Goal: Task Accomplishment & Management: Manage account settings

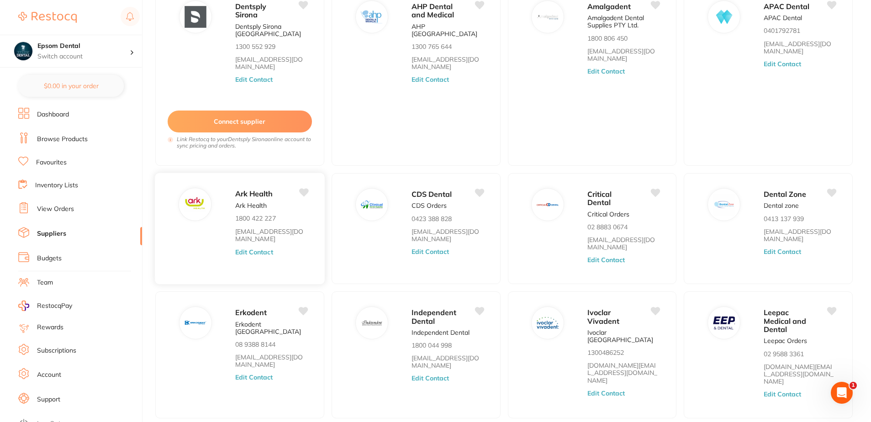
scroll to position [10, 0]
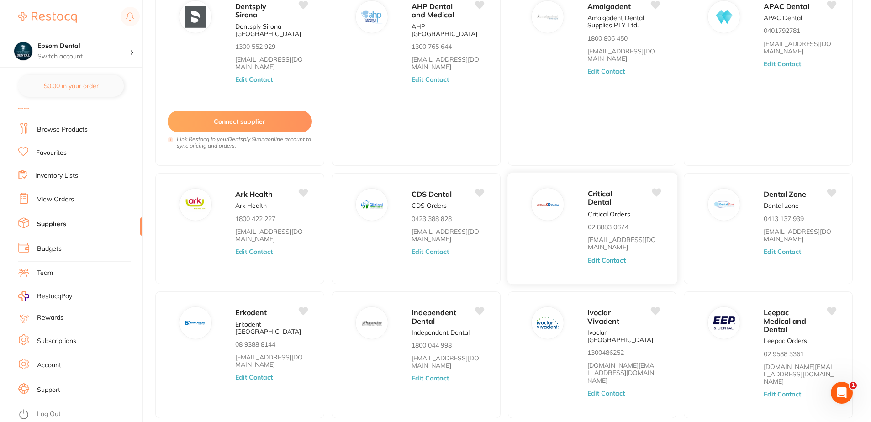
click at [614, 257] on button "Edit Contact" at bounding box center [606, 260] width 38 height 7
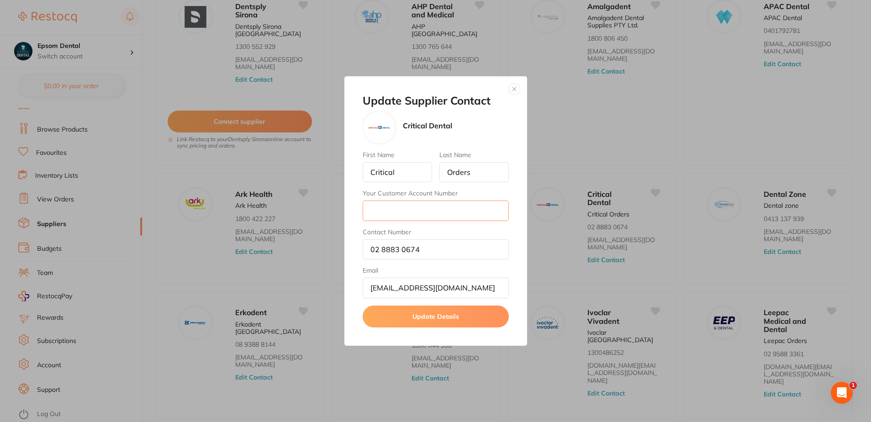
click at [410, 212] on input "Your Customer Account Number" at bounding box center [436, 211] width 146 height 20
click at [516, 91] on button "button" at bounding box center [514, 89] width 11 height 11
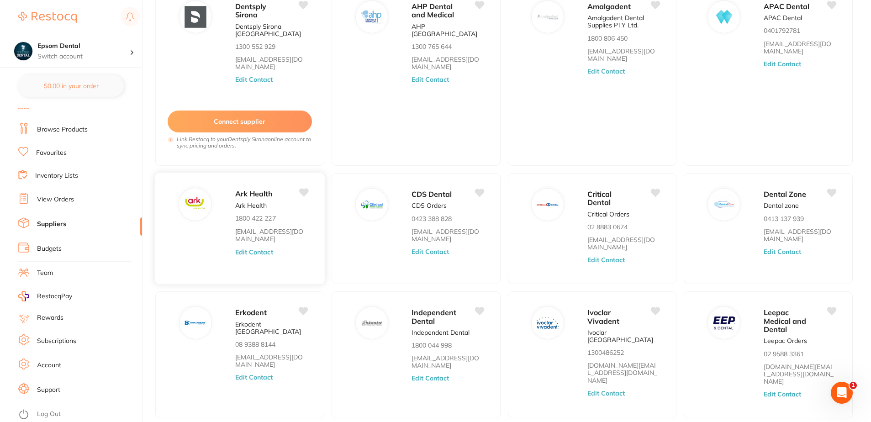
click at [301, 193] on icon at bounding box center [304, 192] width 10 height 8
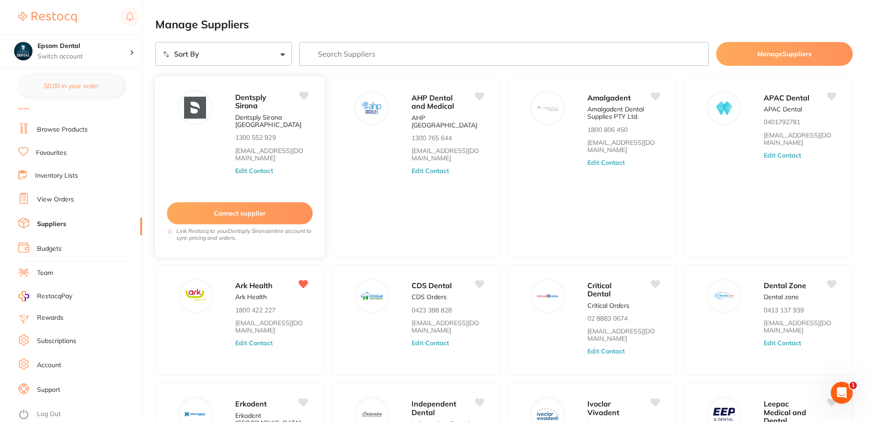
click at [303, 93] on icon at bounding box center [304, 96] width 10 height 8
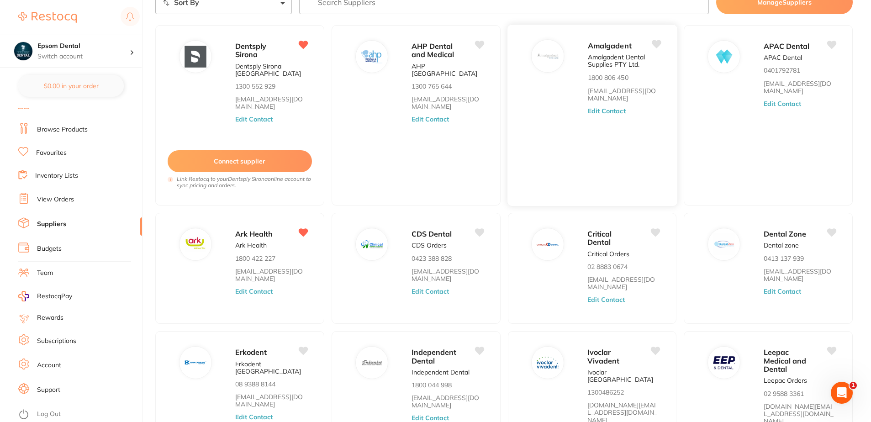
scroll to position [91, 0]
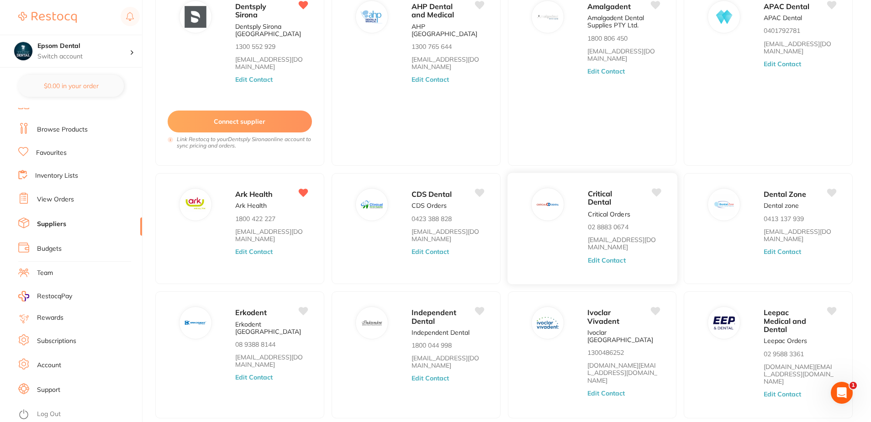
click at [658, 194] on icon at bounding box center [656, 192] width 10 height 8
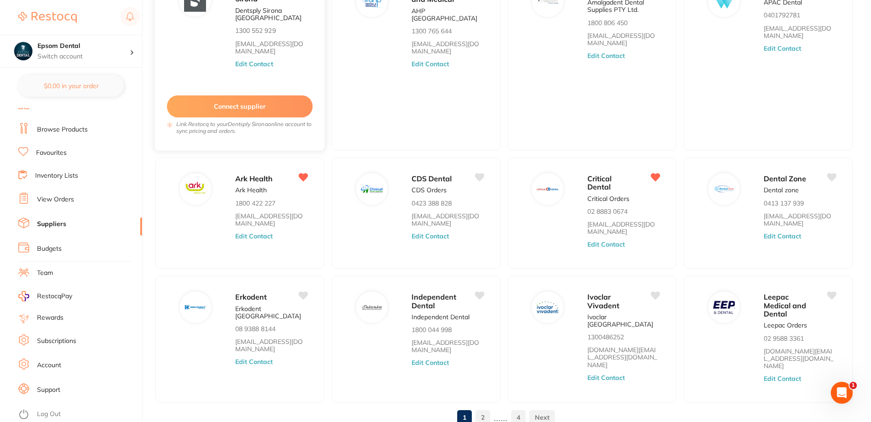
scroll to position [135, 0]
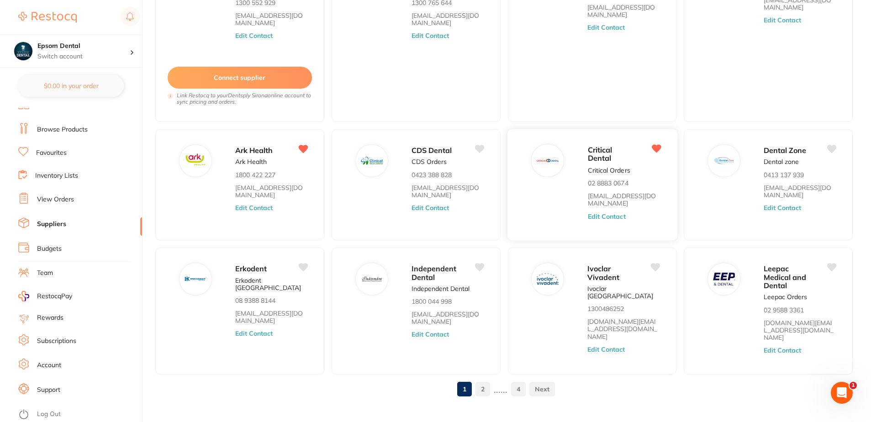
click at [610, 217] on button "Edit Contact" at bounding box center [606, 216] width 38 height 7
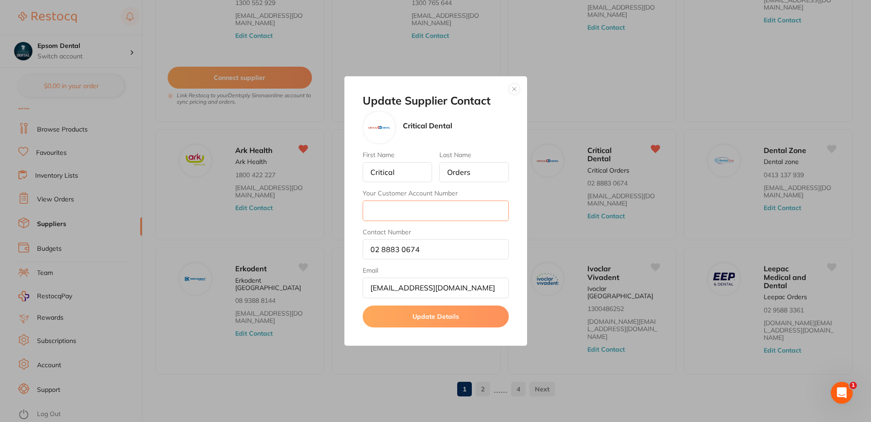
click at [404, 216] on input "Your Customer Account Number" at bounding box center [436, 211] width 146 height 20
type input "5"
type input "0354483326"
click at [416, 327] on button "Update Details" at bounding box center [436, 317] width 146 height 22
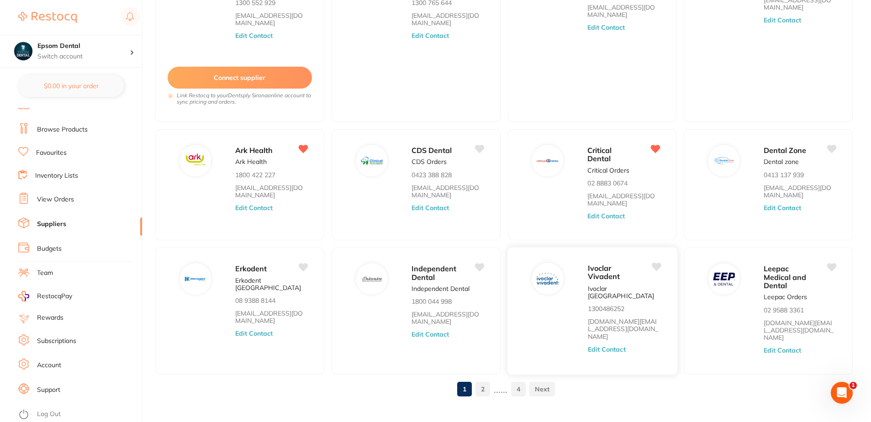
click at [655, 265] on icon at bounding box center [656, 267] width 10 height 8
click at [482, 380] on link "2" at bounding box center [482, 389] width 15 height 18
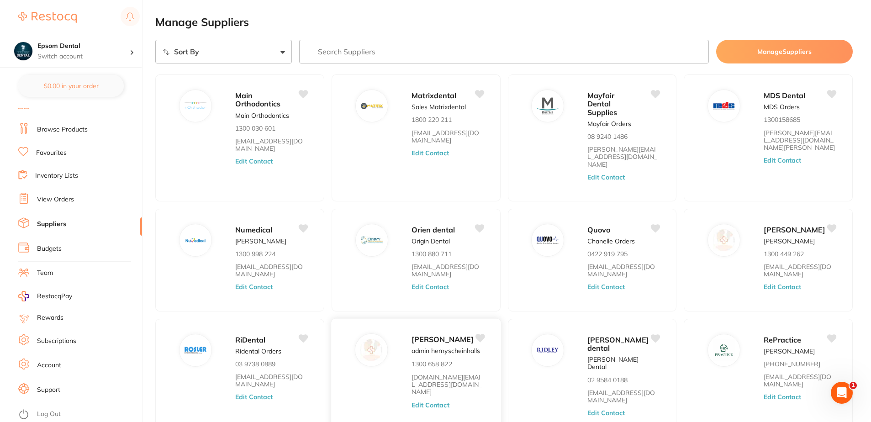
scroll to position [0, 0]
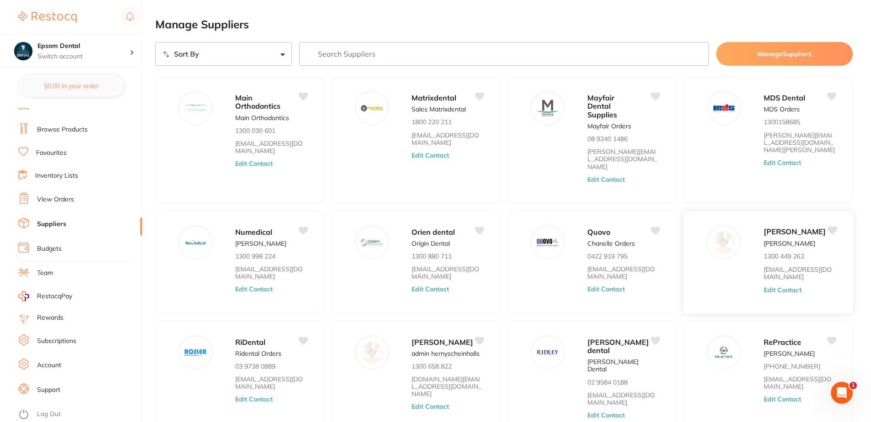
click at [772, 233] on div "Adam Dental Adam Dental 1300 449 262 save@adamdental.com.au Edit Contact" at bounding box center [804, 265] width 80 height 79
click at [776, 286] on button "Edit Contact" at bounding box center [783, 289] width 38 height 7
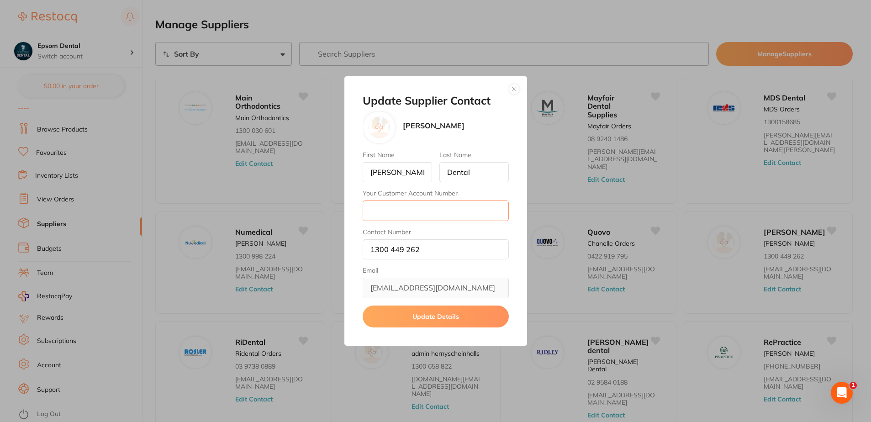
click at [392, 210] on input "Your Customer Account Number" at bounding box center [436, 211] width 146 height 20
type input "9093"
click at [426, 314] on button "Update Details" at bounding box center [436, 317] width 146 height 22
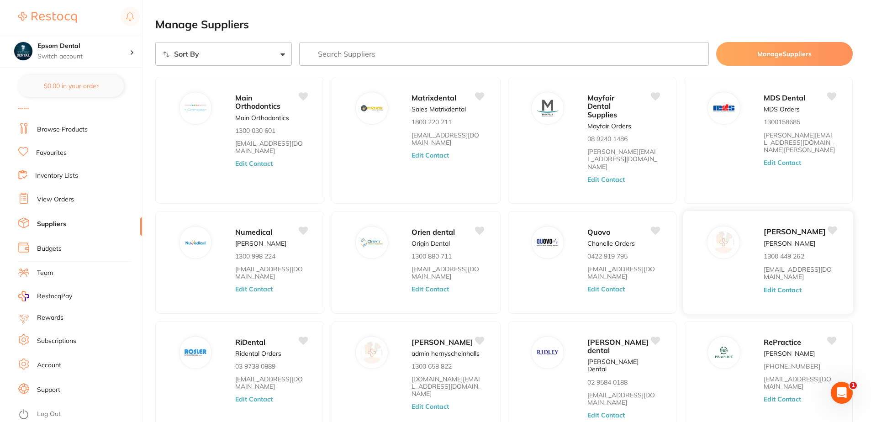
click at [832, 226] on icon at bounding box center [833, 230] width 10 height 8
click at [306, 226] on icon at bounding box center [304, 230] width 10 height 8
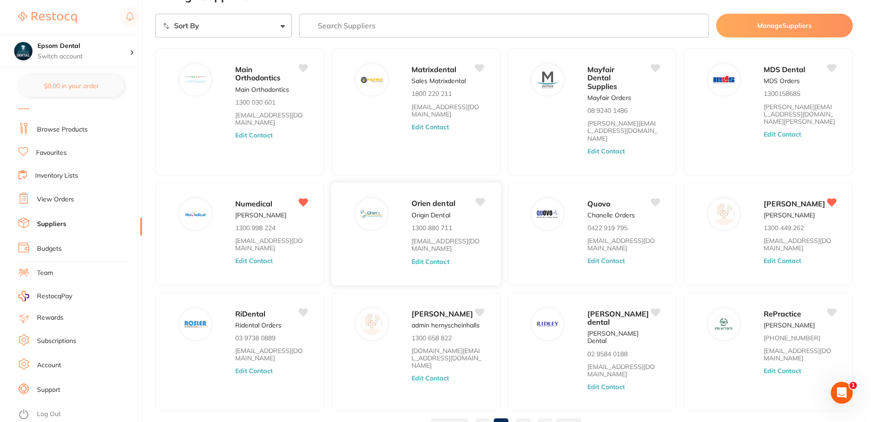
scroll to position [58, 0]
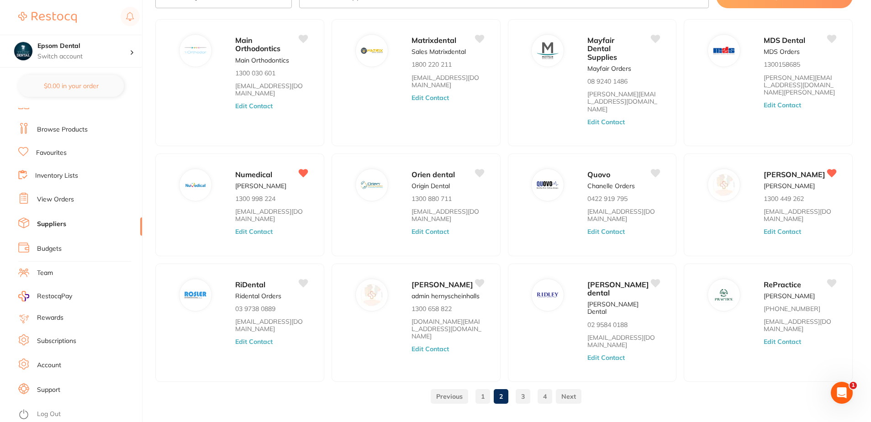
click at [479, 387] on link "1" at bounding box center [482, 396] width 15 height 18
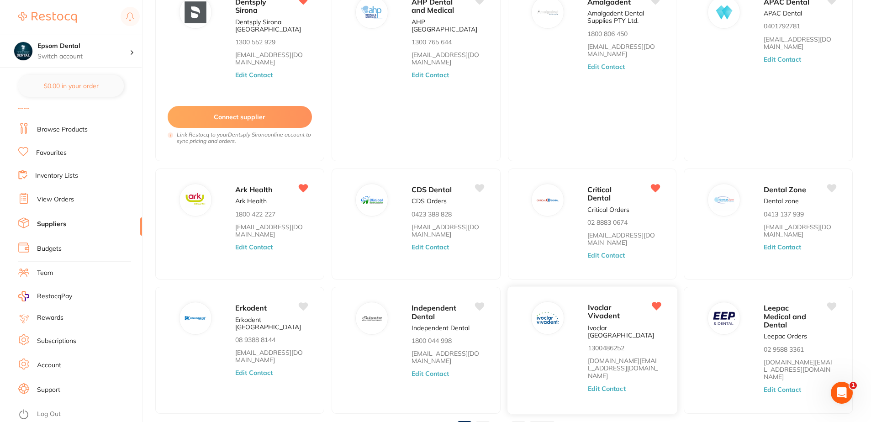
scroll to position [135, 0]
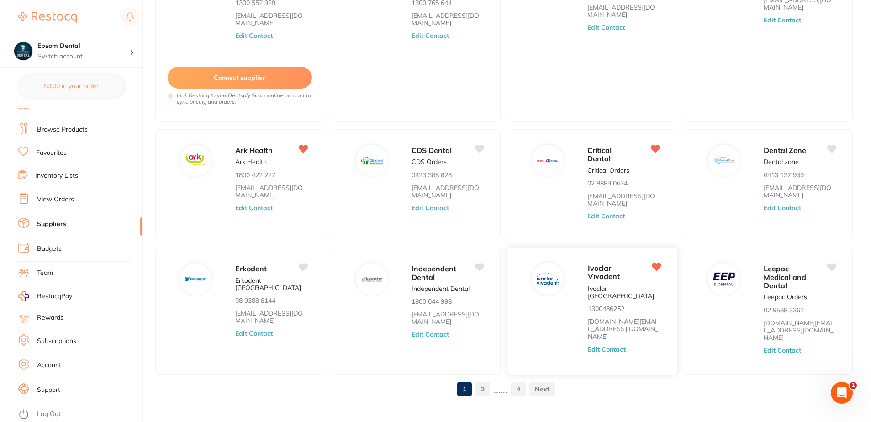
click at [599, 346] on button "Edit Contact" at bounding box center [606, 349] width 38 height 7
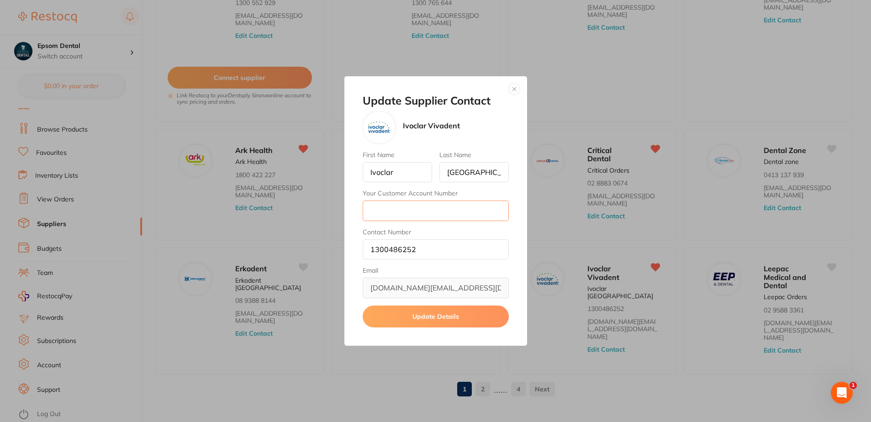
click at [420, 213] on input "Your Customer Account Number" at bounding box center [436, 211] width 146 height 20
paste input "270709"
type input "270709"
click at [407, 317] on button "Update Details" at bounding box center [436, 317] width 146 height 22
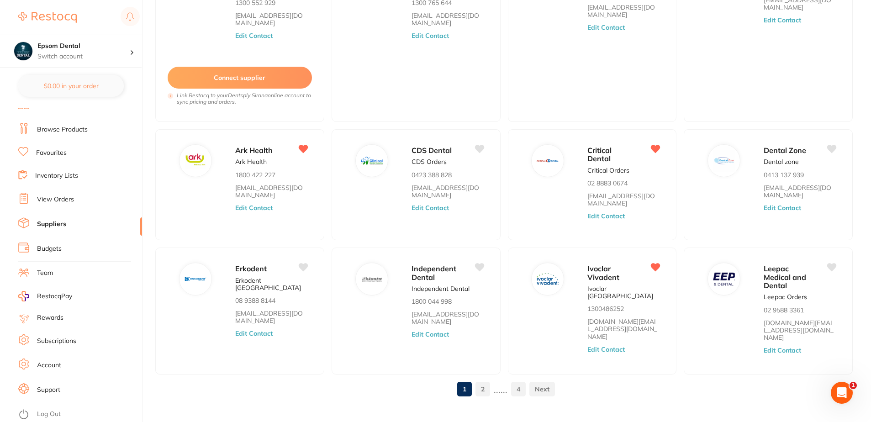
click at [482, 380] on link "2" at bounding box center [482, 389] width 15 height 18
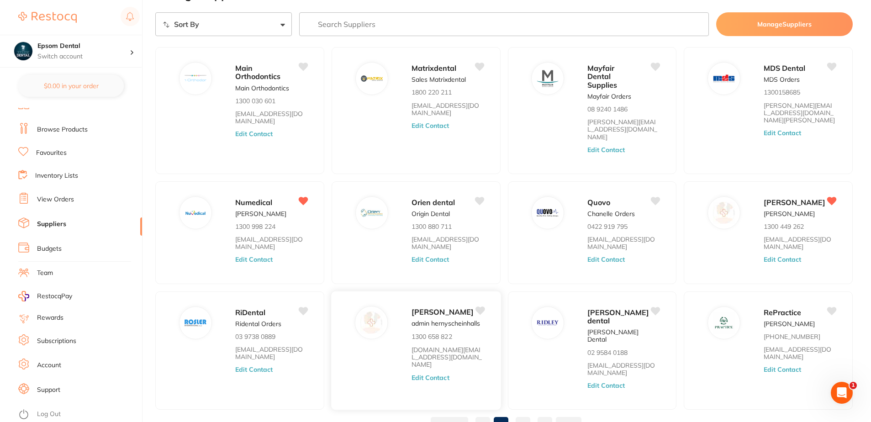
scroll to position [46, 0]
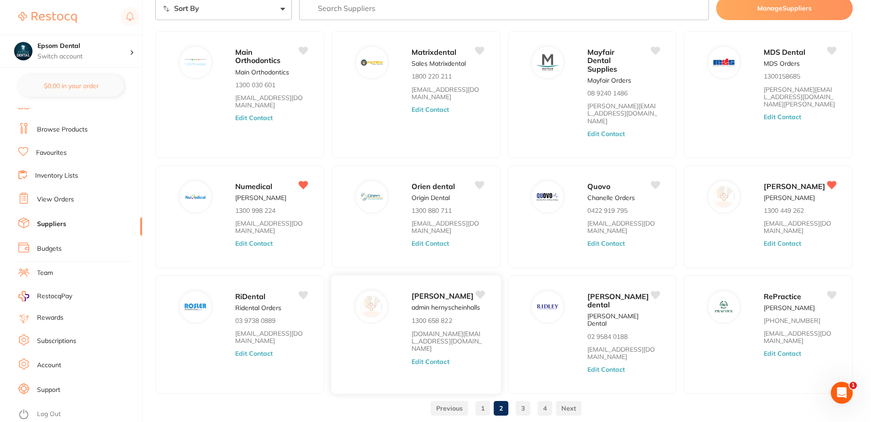
click at [423, 358] on button "Edit Contact" at bounding box center [431, 361] width 38 height 7
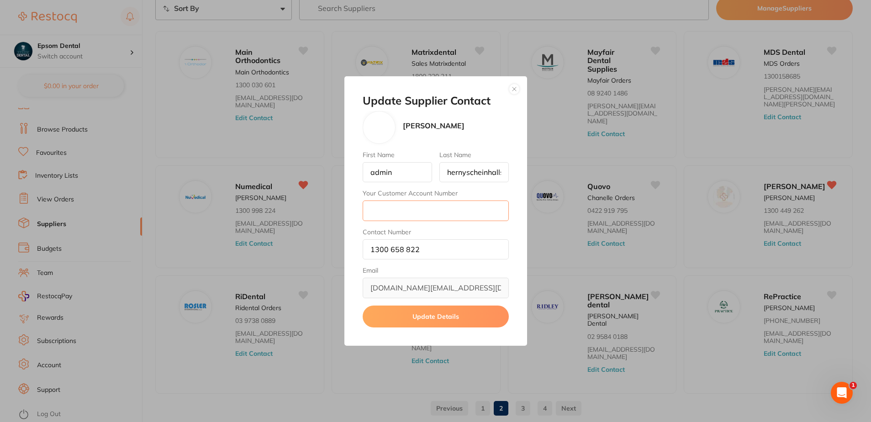
click at [430, 215] on input "Your Customer Account Number" at bounding box center [436, 211] width 146 height 20
paste input "3EDE001"
type input "3EDE001"
click at [423, 322] on button "Update Details" at bounding box center [436, 317] width 146 height 22
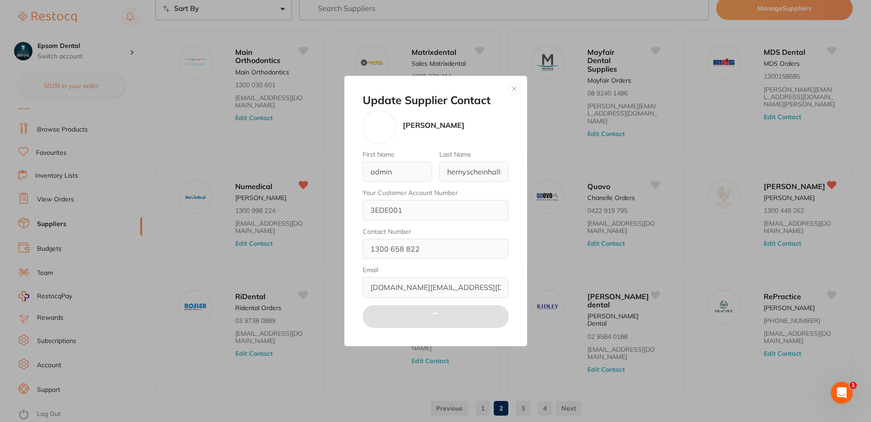
scroll to position [42, 0]
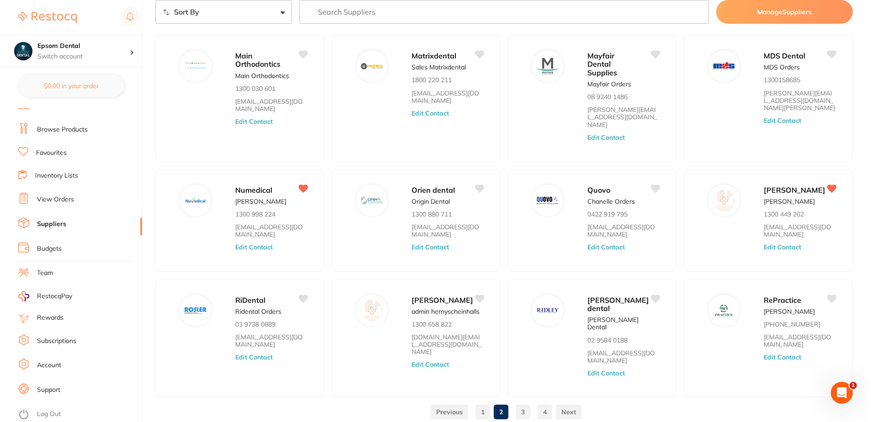
click at [516, 403] on link "3" at bounding box center [523, 412] width 15 height 18
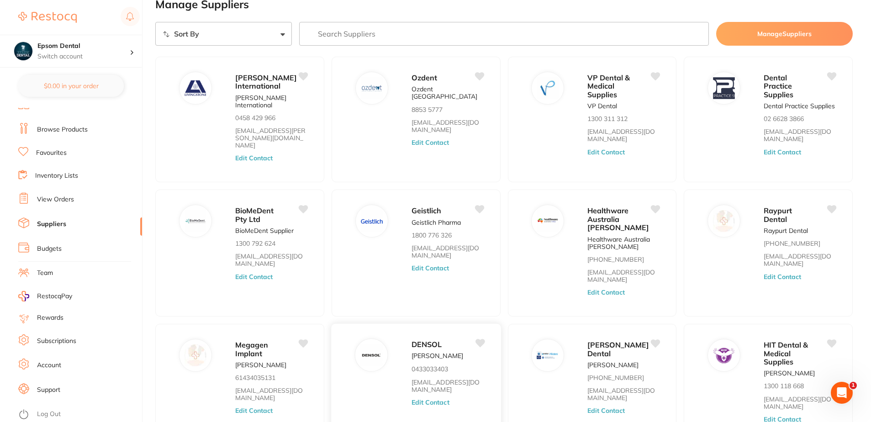
scroll to position [0, 0]
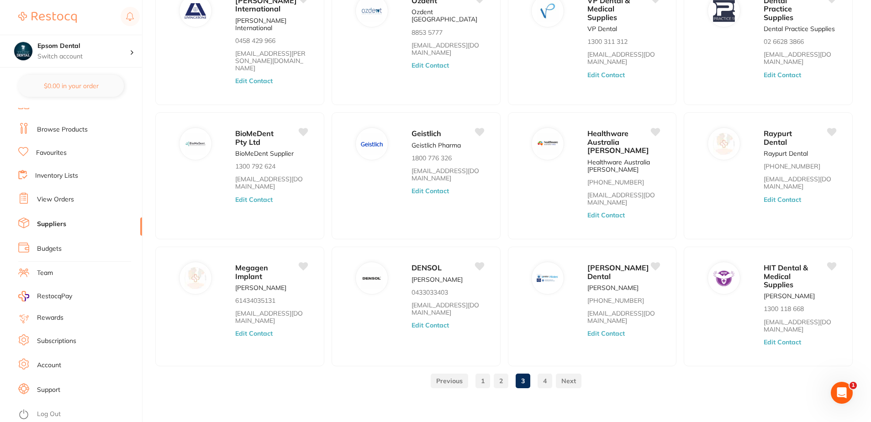
click at [496, 376] on link "2" at bounding box center [501, 381] width 15 height 18
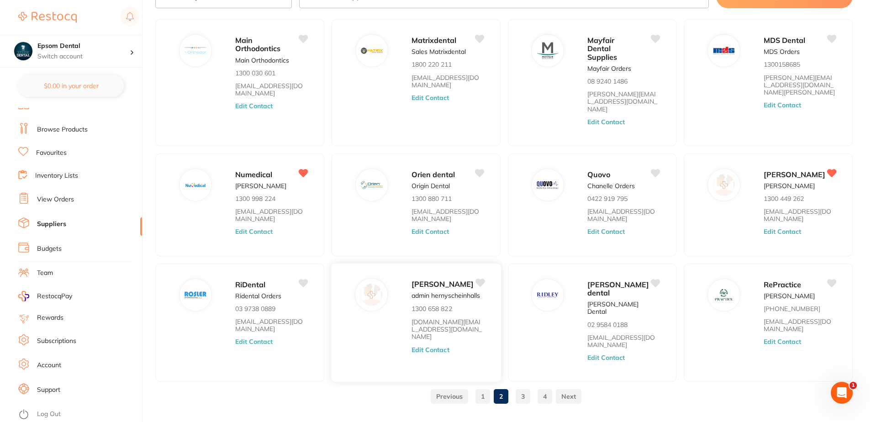
click at [479, 279] on icon at bounding box center [480, 283] width 10 height 8
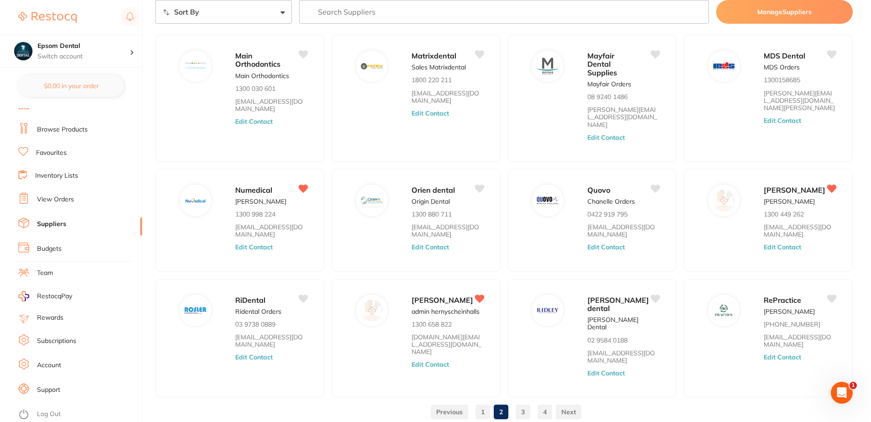
click at [525, 403] on link "3" at bounding box center [523, 412] width 15 height 18
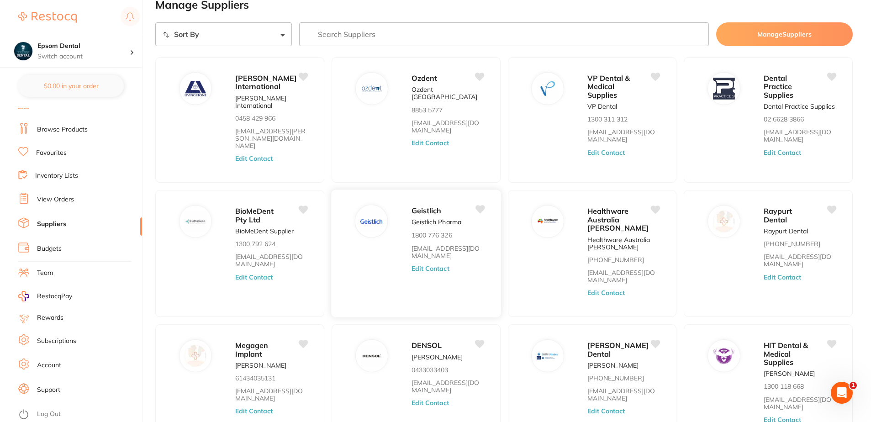
scroll to position [0, 0]
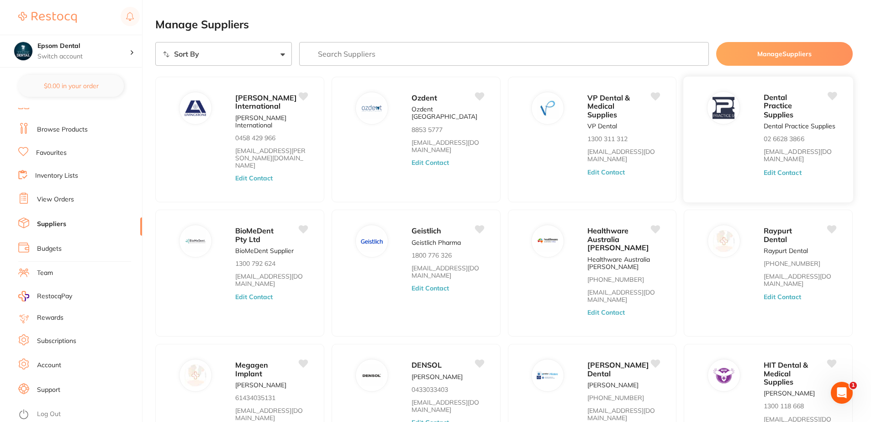
click at [830, 95] on icon at bounding box center [833, 96] width 10 height 8
click at [775, 169] on button "Edit Contact" at bounding box center [783, 172] width 38 height 7
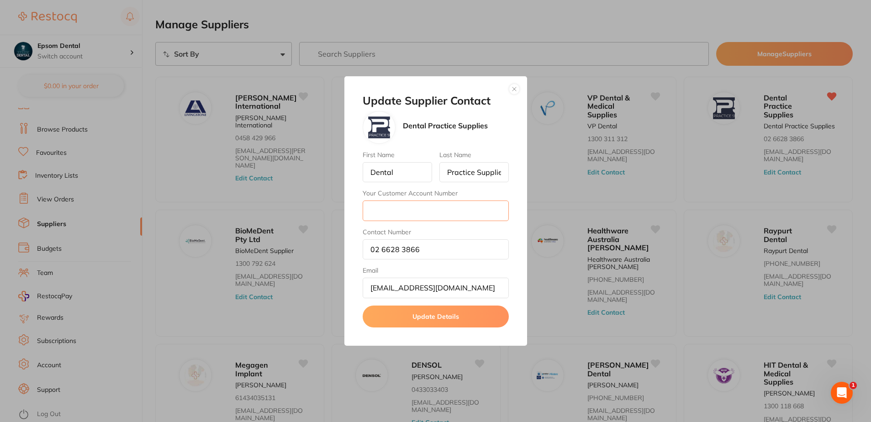
click at [378, 217] on input "Your Customer Account Number" at bounding box center [436, 211] width 146 height 20
type input "7111"
click at [418, 318] on button "Update Details" at bounding box center [436, 317] width 146 height 22
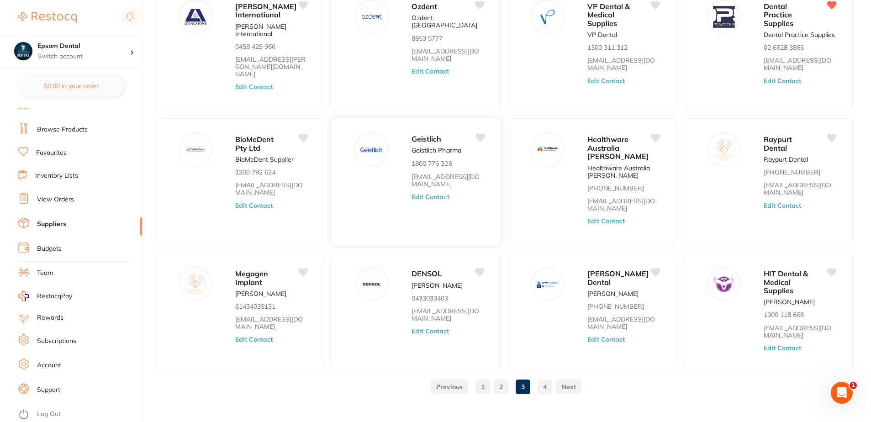
scroll to position [97, 0]
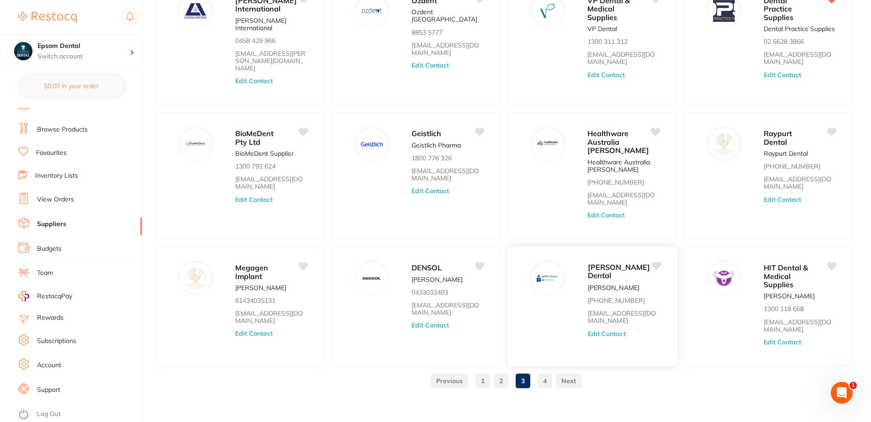
click at [599, 330] on button "Edit Contact" at bounding box center [606, 333] width 38 height 7
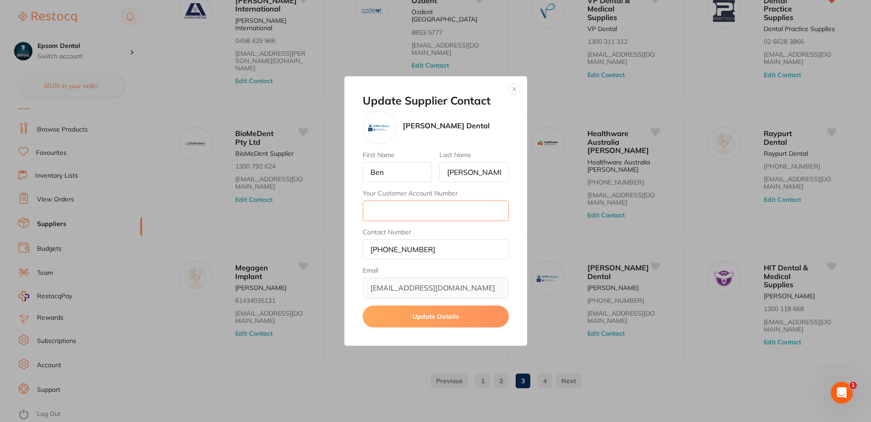
click at [386, 219] on input "Your Customer Account Number" at bounding box center [436, 211] width 146 height 20
paste input "20947"
type input "20947"
click at [441, 321] on button "Update Details" at bounding box center [436, 317] width 146 height 22
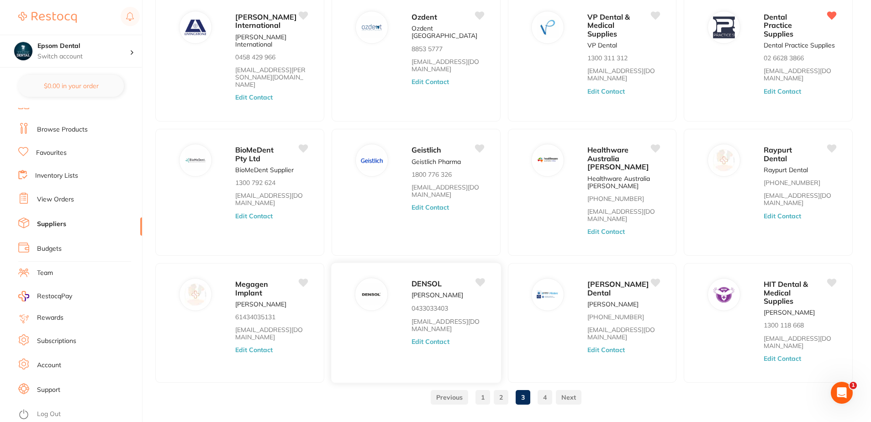
scroll to position [91, 0]
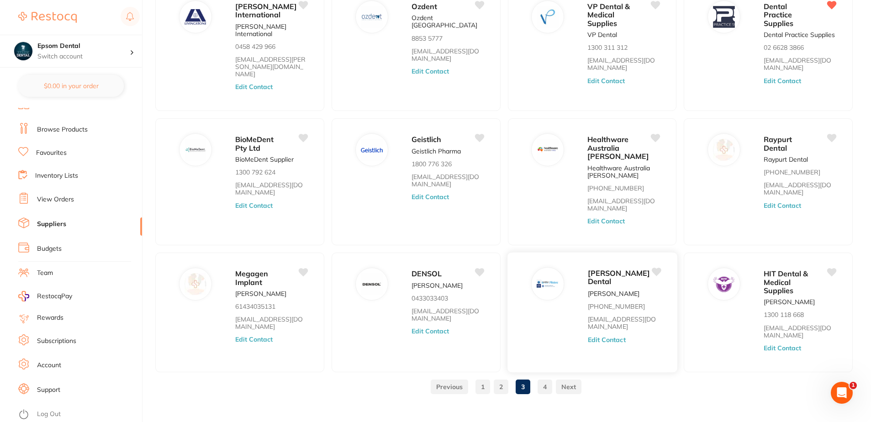
click at [654, 268] on icon at bounding box center [656, 272] width 10 height 8
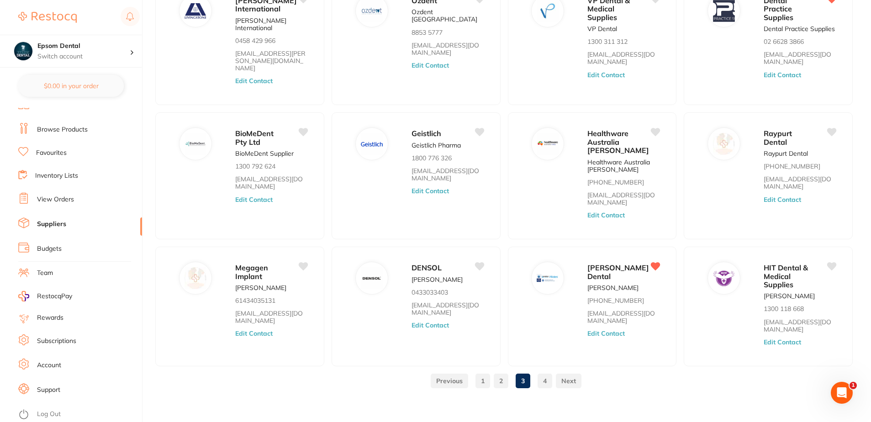
click at [544, 372] on link "4" at bounding box center [545, 381] width 15 height 18
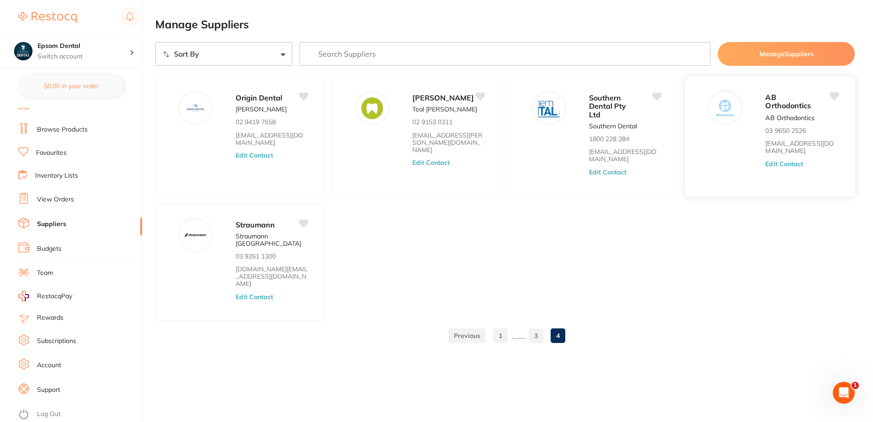
click at [834, 95] on icon at bounding box center [835, 96] width 10 height 8
click at [776, 160] on button "Edit Contact" at bounding box center [785, 163] width 38 height 7
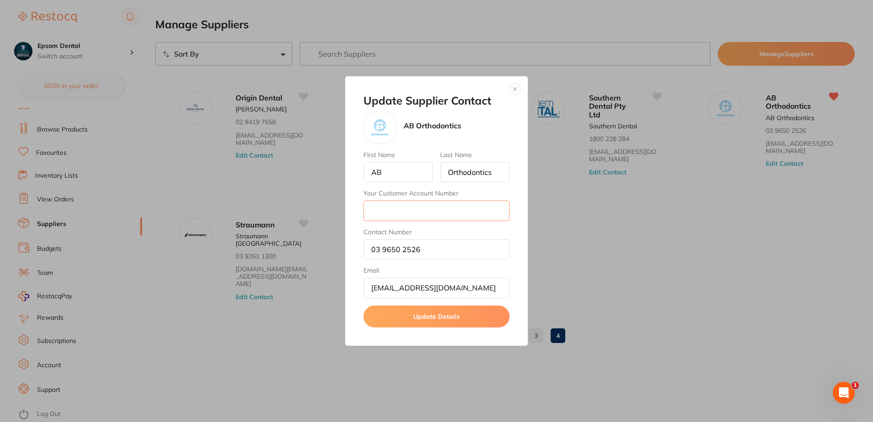
click at [386, 213] on input "Your Customer Account Number" at bounding box center [437, 211] width 146 height 20
paste input "TEOHKE"
type input "TEOHKE"
click at [411, 321] on button "Update Details" at bounding box center [437, 317] width 146 height 22
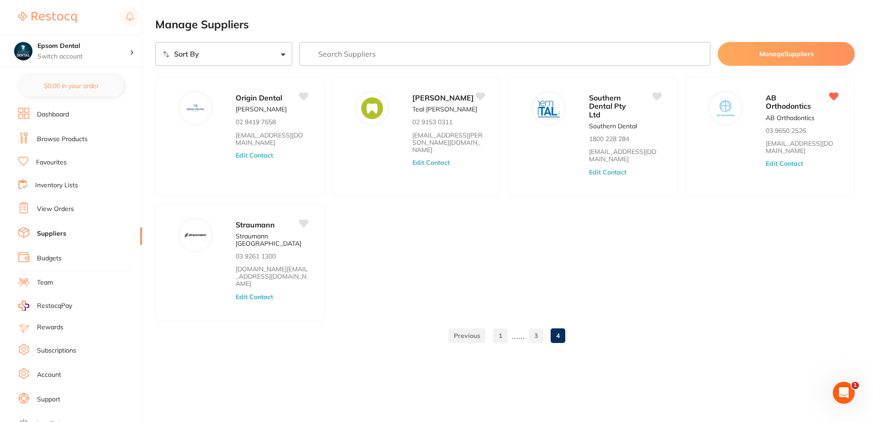
click at [53, 186] on link "Inventory Lists" at bounding box center [56, 185] width 43 height 9
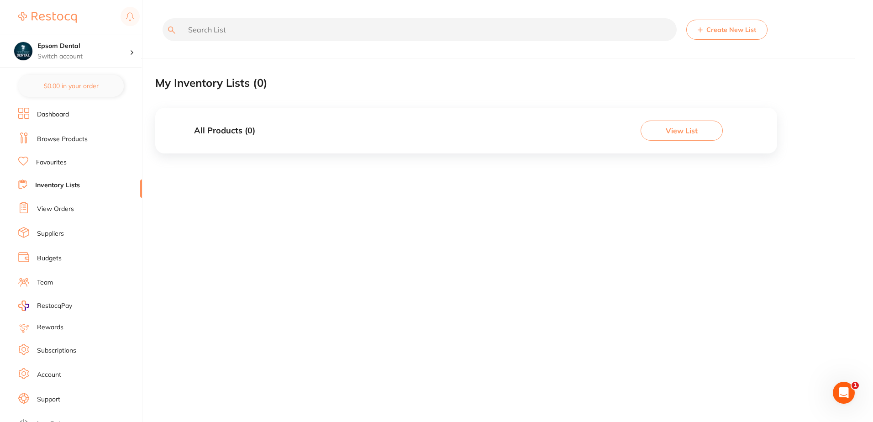
click at [702, 119] on div "All Products ( 0 ) View List" at bounding box center [466, 131] width 622 height 46
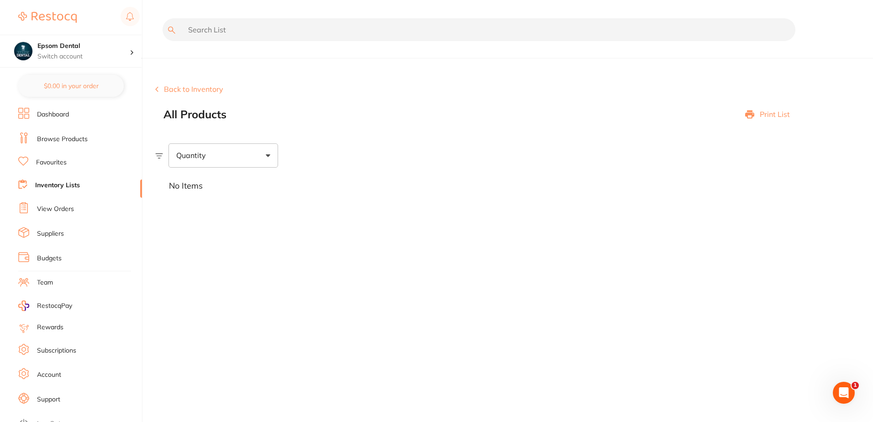
click at [67, 17] on img at bounding box center [47, 17] width 58 height 11
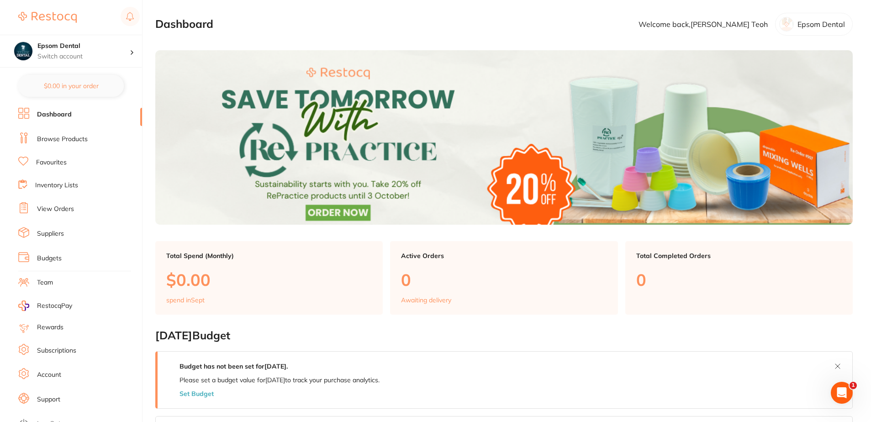
click at [65, 141] on link "Browse Products" at bounding box center [62, 139] width 51 height 9
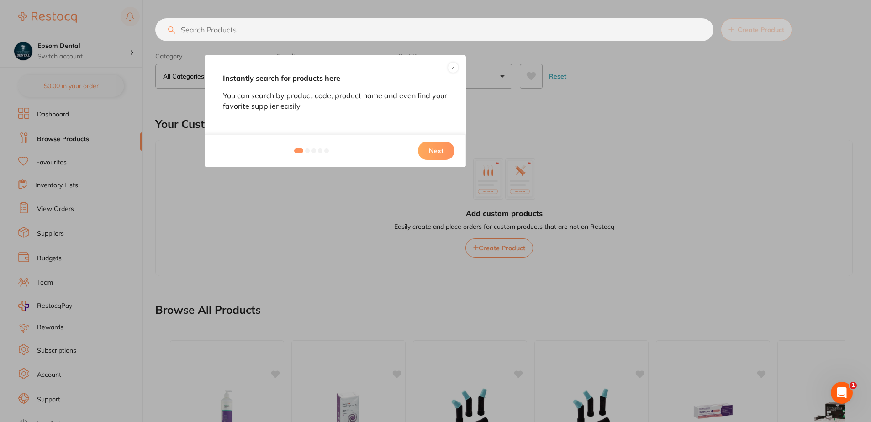
click at [440, 158] on button "Next" at bounding box center [436, 151] width 37 height 18
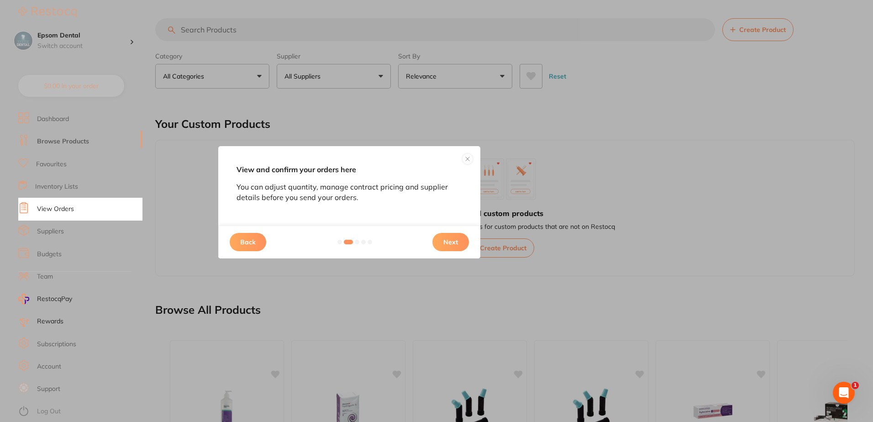
click at [452, 238] on button "Next" at bounding box center [451, 242] width 37 height 18
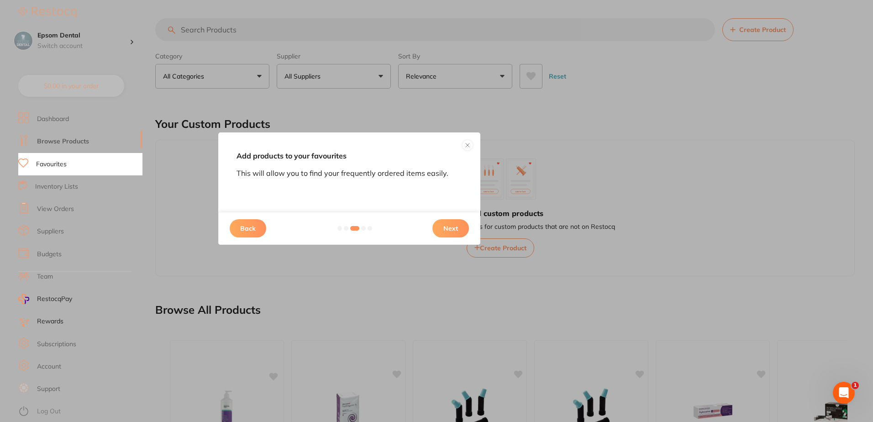
click at [454, 223] on button "Next" at bounding box center [451, 228] width 37 height 18
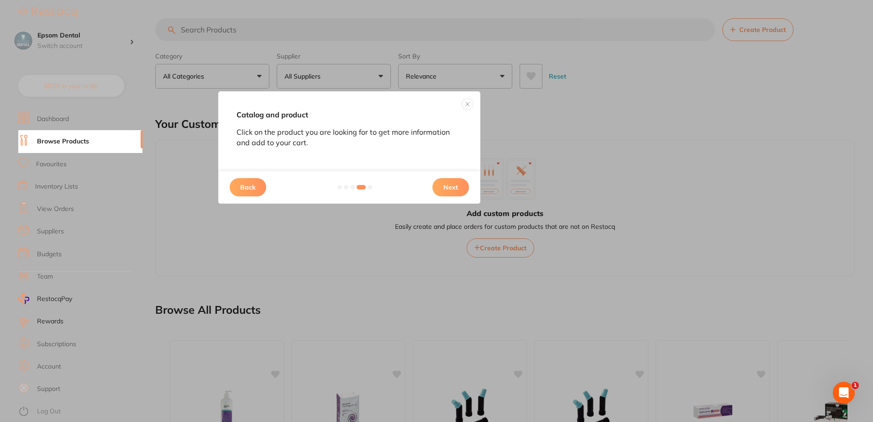
click at [443, 188] on button "Next" at bounding box center [451, 187] width 37 height 18
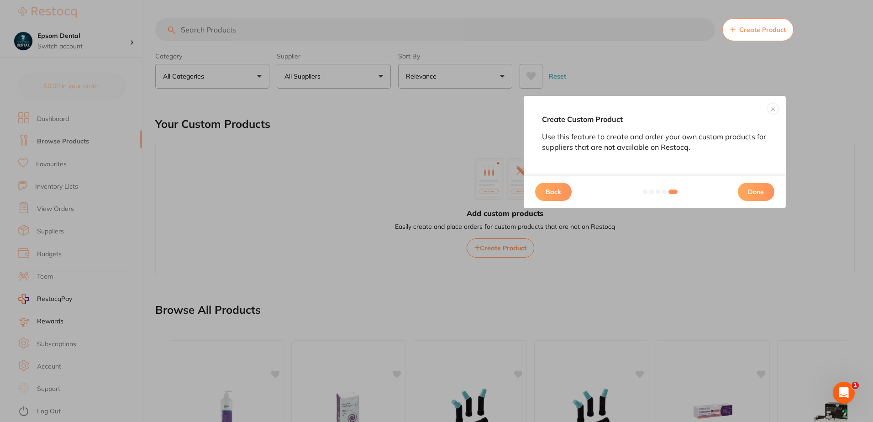
click at [753, 191] on button "Done" at bounding box center [756, 192] width 37 height 18
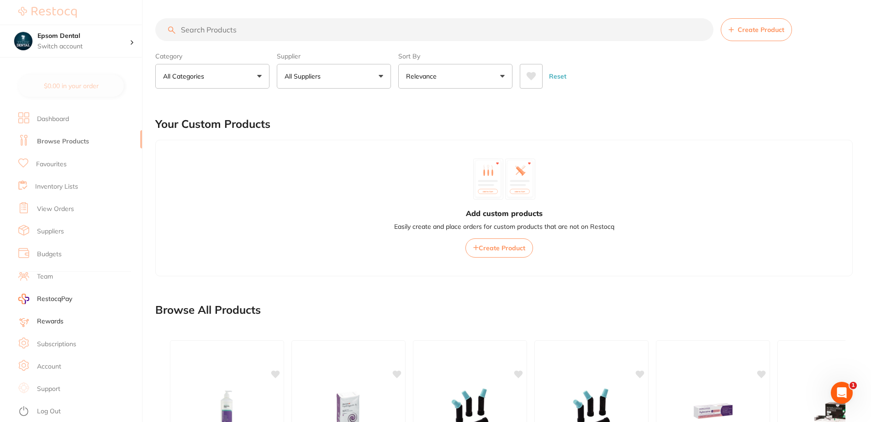
click at [248, 33] on input "search" at bounding box center [434, 29] width 558 height 23
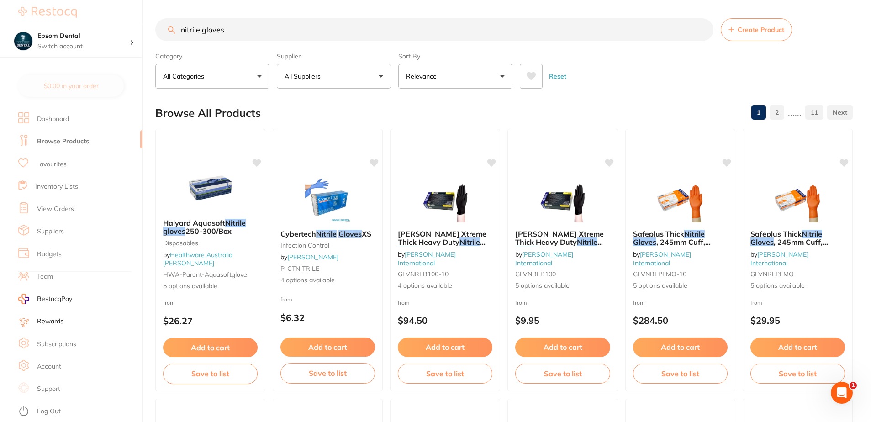
click at [370, 78] on button "All Suppliers" at bounding box center [334, 76] width 114 height 25
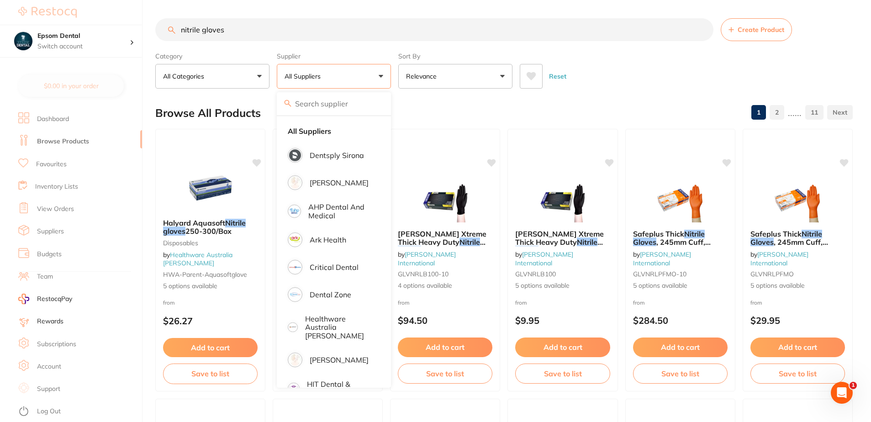
click at [254, 69] on button "All Categories" at bounding box center [212, 76] width 114 height 25
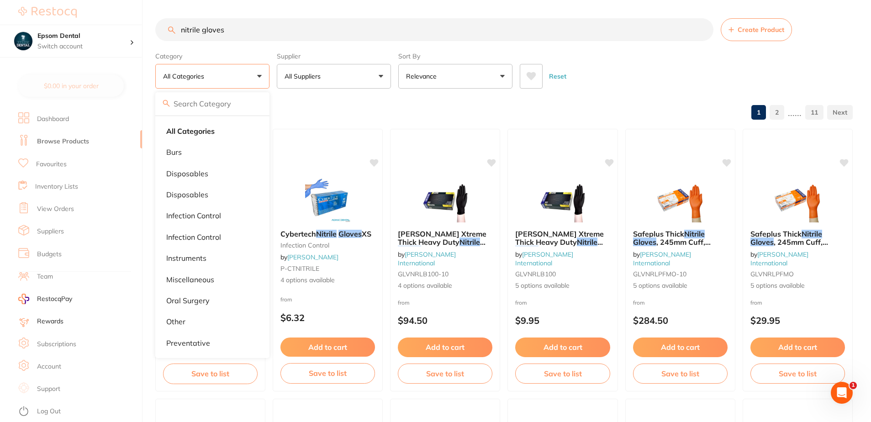
click at [576, 58] on div "Reset" at bounding box center [683, 73] width 326 height 32
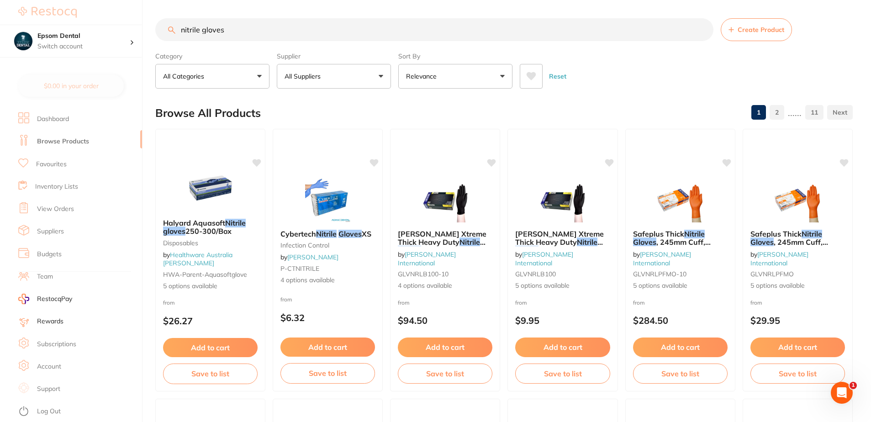
click at [333, 31] on input "nitrile gloves" at bounding box center [434, 29] width 558 height 23
type input "nitrile gloves erskine"
drag, startPoint x: 260, startPoint y: 30, endPoint x: 73, endPoint y: 35, distance: 187.4
click at [73, 35] on div "$0.00 Epsom Dental Switch account Epsom Dental $0.00 in your order Dashboard Br…" at bounding box center [435, 211] width 871 height 422
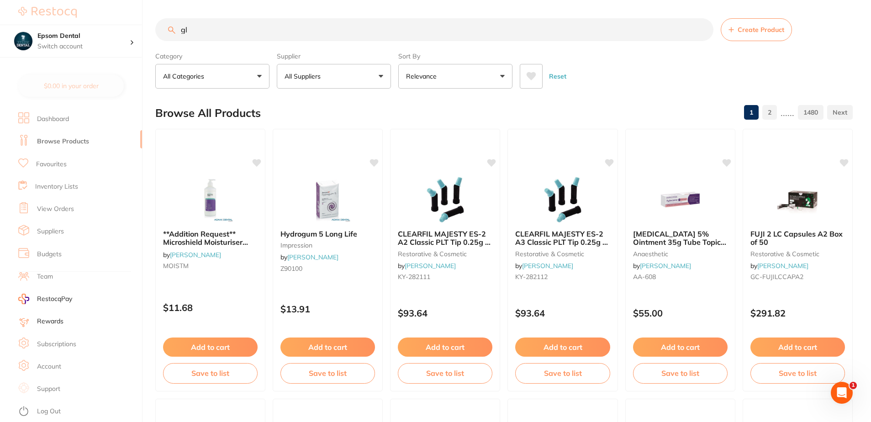
type input "g"
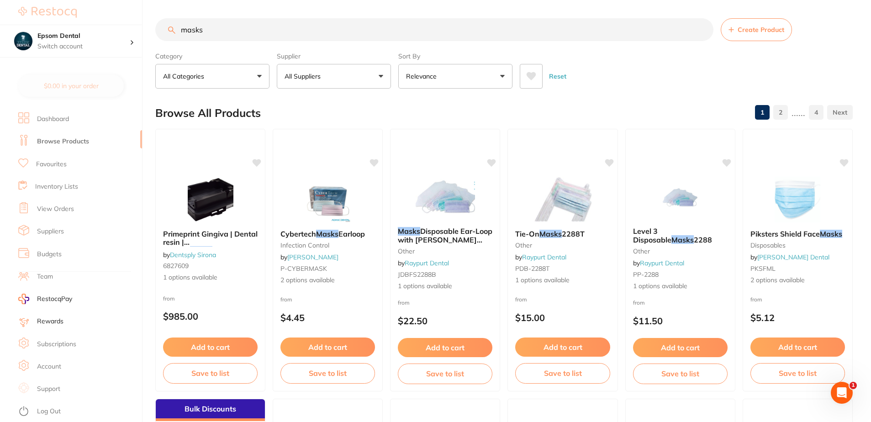
type input "masks"
click at [355, 79] on button "All Suppliers" at bounding box center [334, 76] width 114 height 25
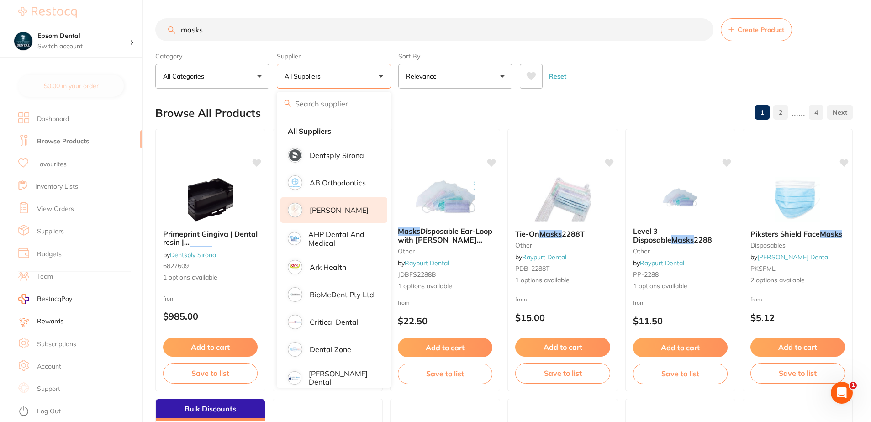
click at [354, 209] on p "[PERSON_NAME]" at bounding box center [339, 210] width 59 height 8
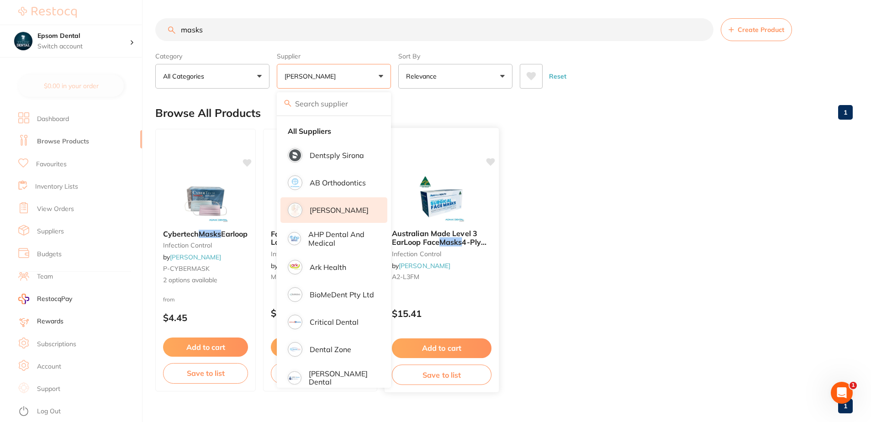
click at [458, 281] on div "Australian Made Level 3 EarLoop Face Masks 4-Ply 50/pk infection control by Ada…" at bounding box center [442, 257] width 114 height 70
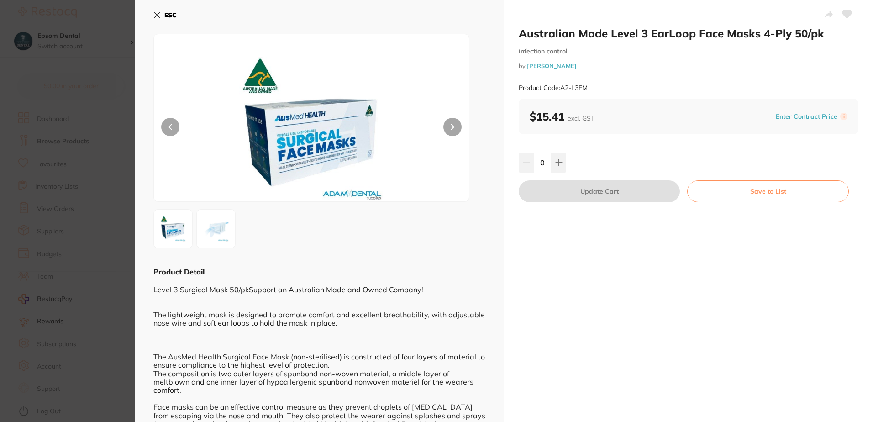
click at [159, 15] on icon at bounding box center [156, 14] width 7 height 7
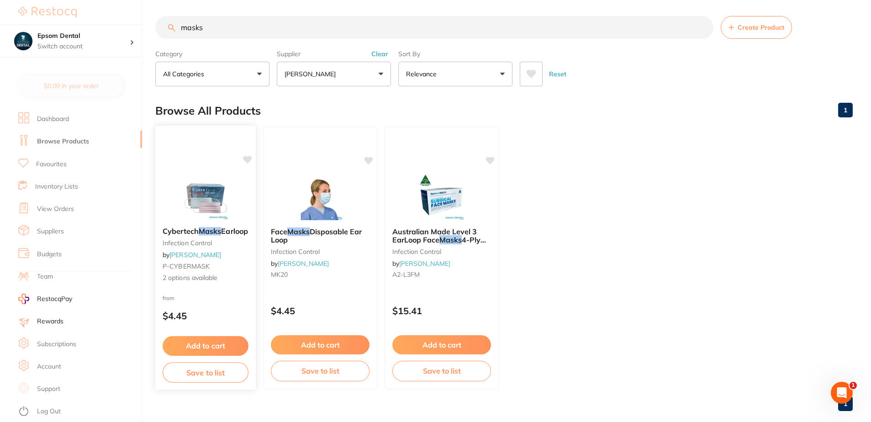
click at [214, 243] on small "infection control" at bounding box center [206, 242] width 86 height 7
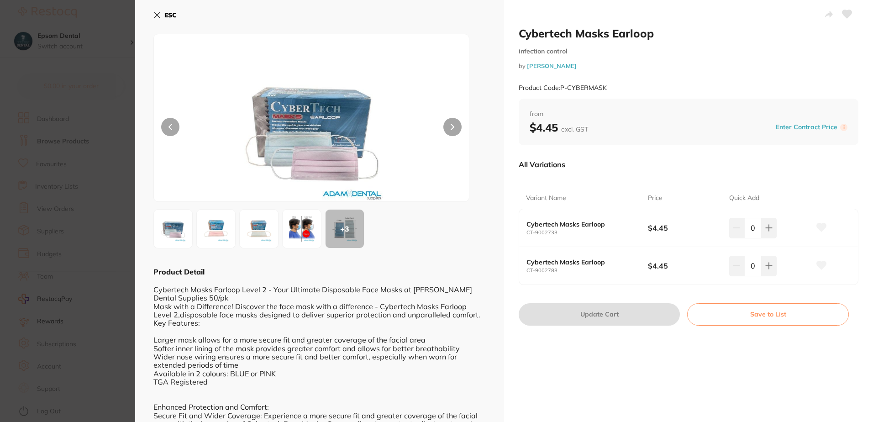
click at [158, 13] on icon at bounding box center [156, 14] width 7 height 7
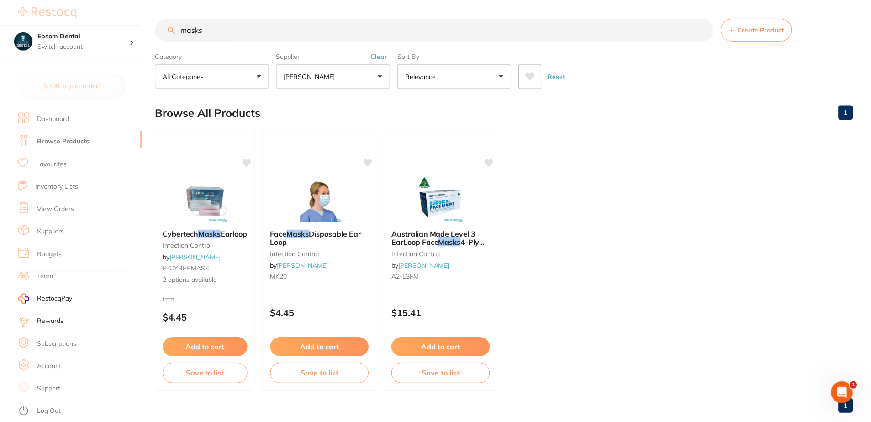
scroll to position [2, 0]
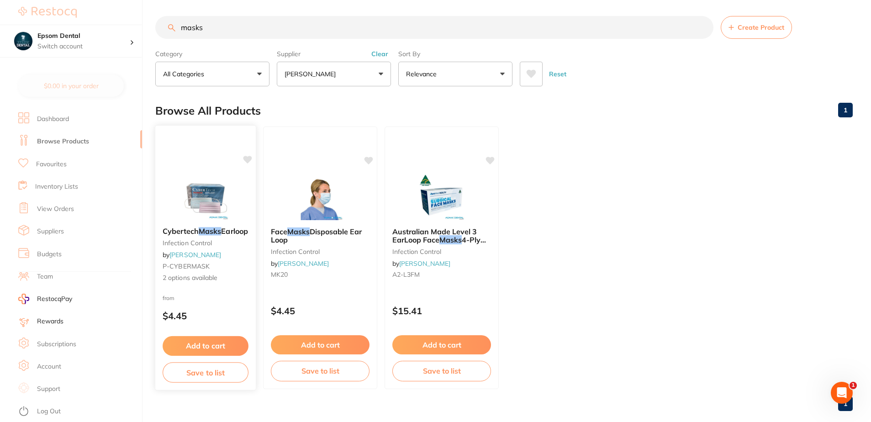
click at [218, 233] on em "Masks" at bounding box center [210, 231] width 22 height 9
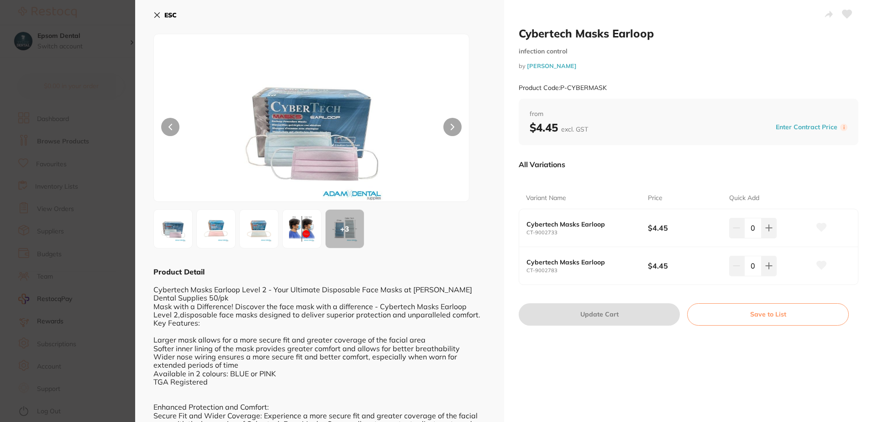
click at [823, 228] on icon at bounding box center [822, 227] width 10 height 8
click at [763, 317] on button "Save to List" at bounding box center [768, 314] width 162 height 22
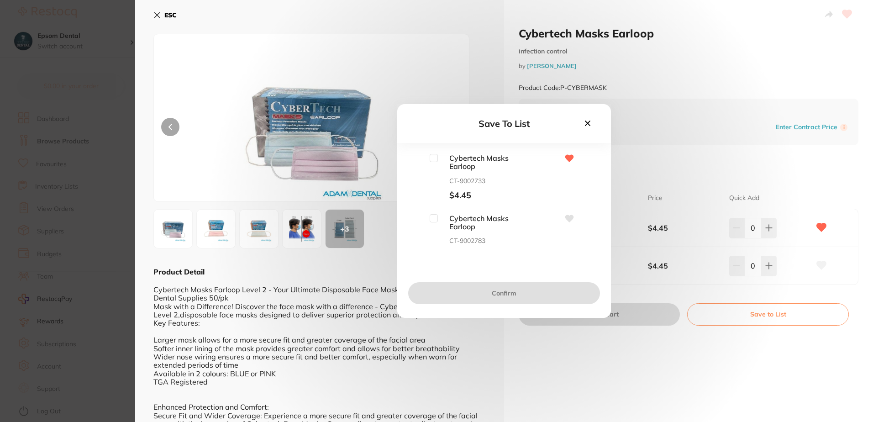
click at [433, 158] on input "checkbox" at bounding box center [434, 158] width 8 height 8
checkbox input "true"
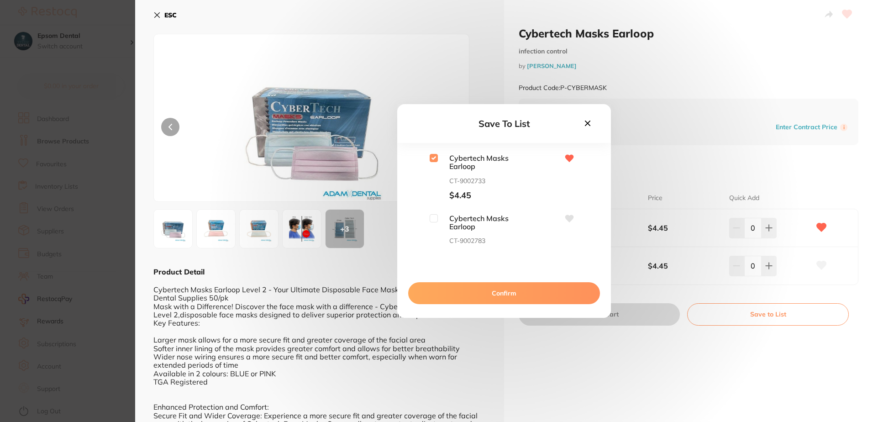
click at [511, 295] on button "Confirm" at bounding box center [504, 293] width 192 height 22
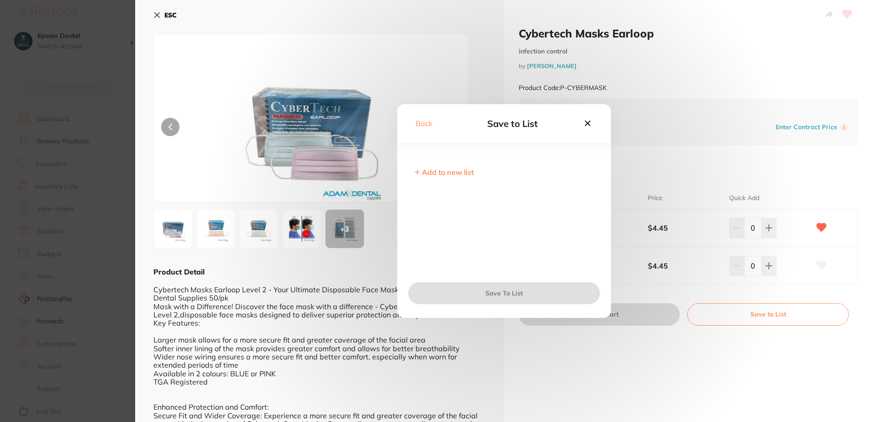
click at [592, 123] on icon at bounding box center [588, 123] width 10 height 10
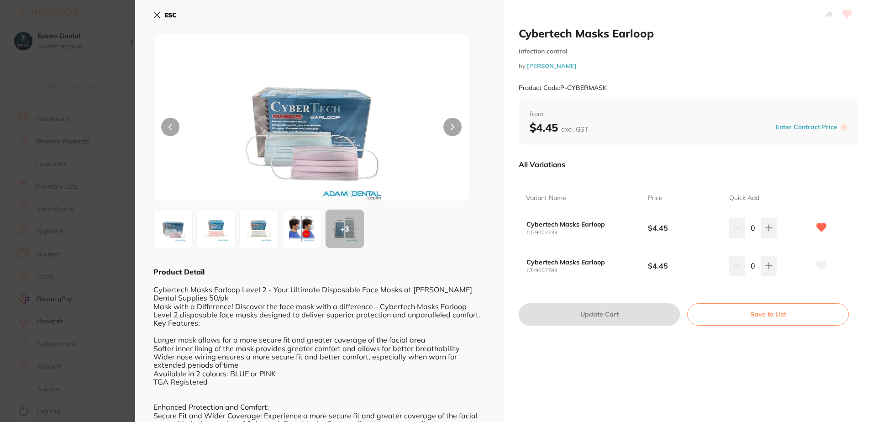
click at [153, 18] on div "ESC + 3 Product Detail Cybertech Masks Earloop Level 2 - Your Ultimate Disposab…" at bounding box center [319, 293] width 369 height 586
click at [156, 17] on icon at bounding box center [156, 14] width 7 height 7
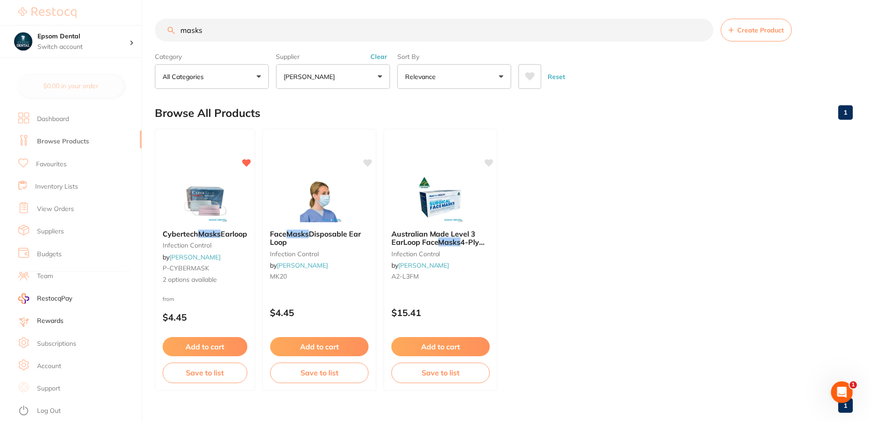
scroll to position [2, 0]
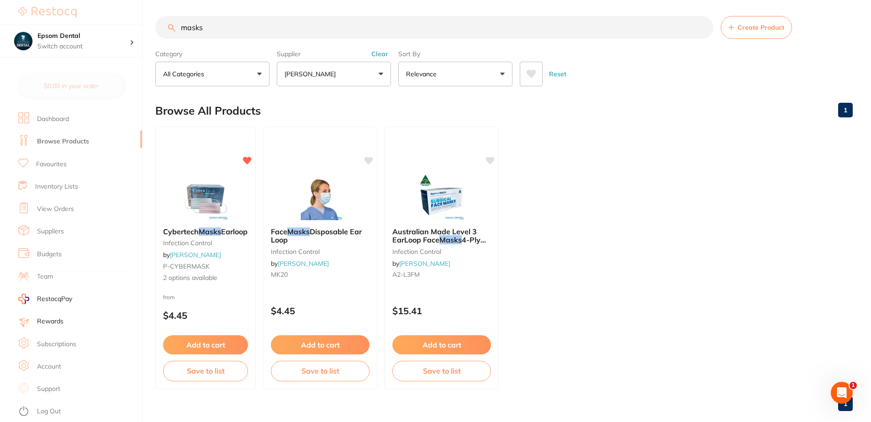
click at [57, 162] on link "Favourites" at bounding box center [51, 164] width 31 height 9
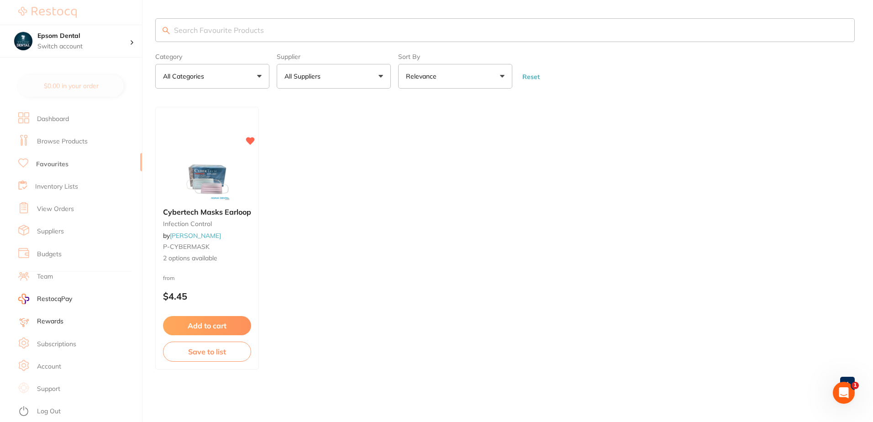
click at [43, 184] on link "Inventory Lists" at bounding box center [56, 186] width 43 height 9
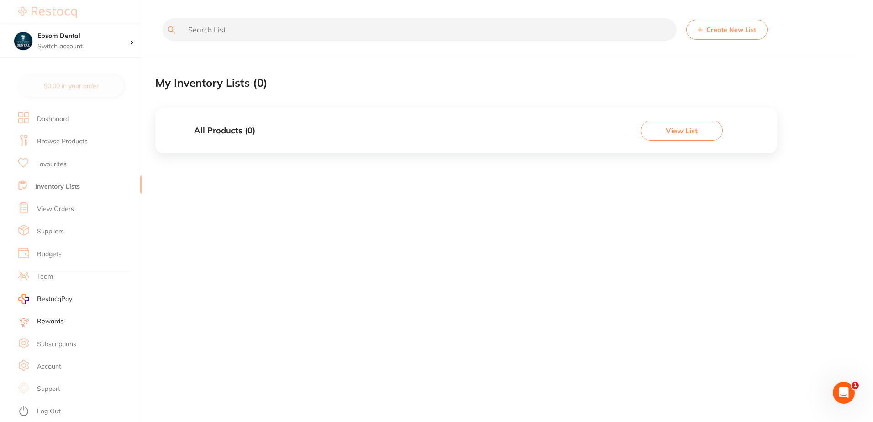
click at [662, 128] on button "View List" at bounding box center [682, 131] width 82 height 20
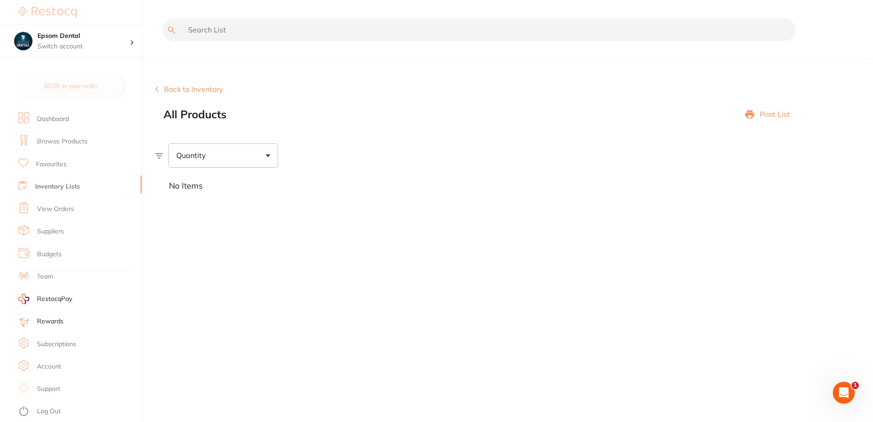
click at [50, 162] on link "Favourites" at bounding box center [51, 164] width 31 height 9
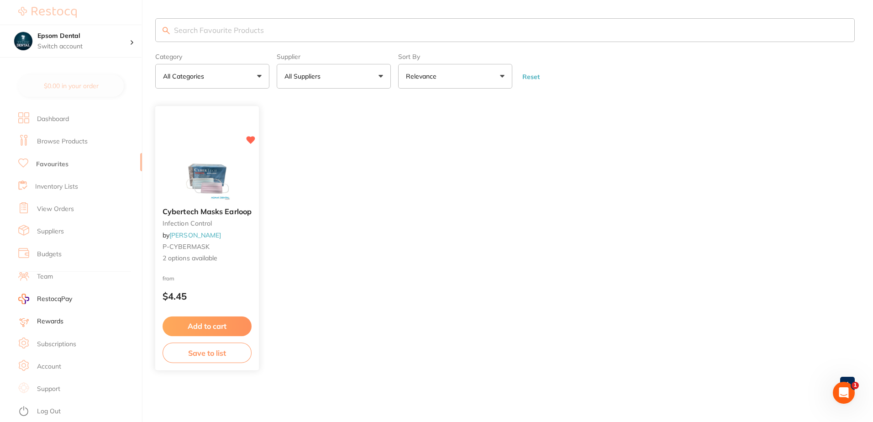
click at [187, 353] on button "Save to list" at bounding box center [207, 353] width 89 height 21
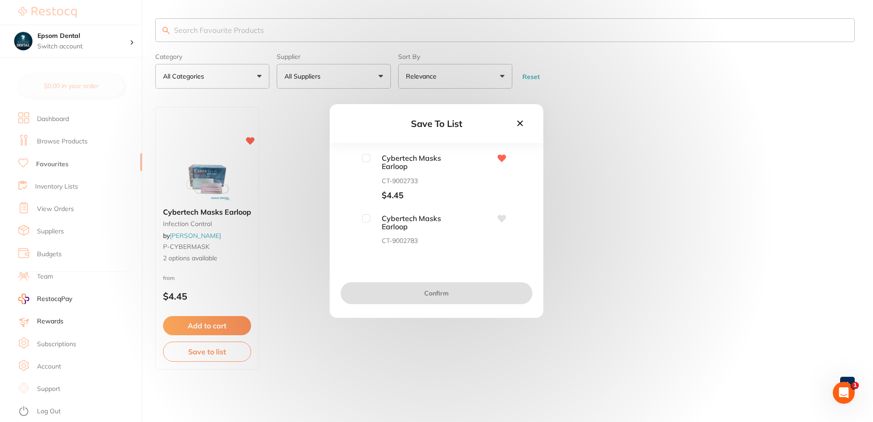
click at [364, 160] on input "checkbox" at bounding box center [366, 158] width 8 height 8
checkbox input "true"
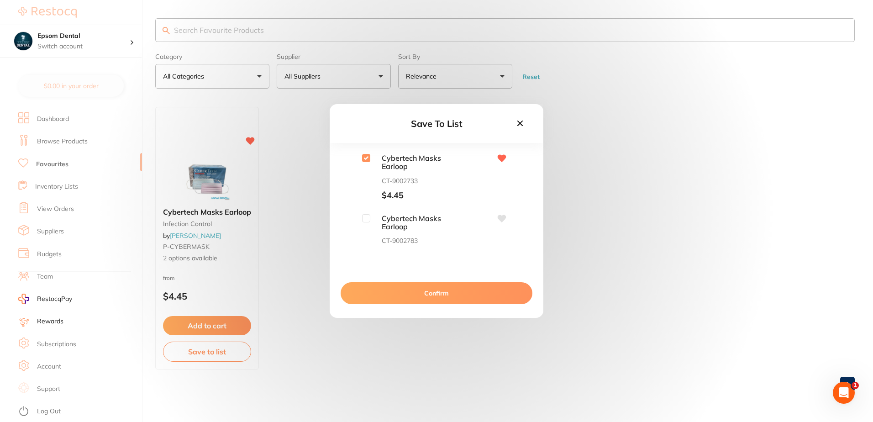
click at [421, 292] on button "Confirm" at bounding box center [437, 293] width 192 height 22
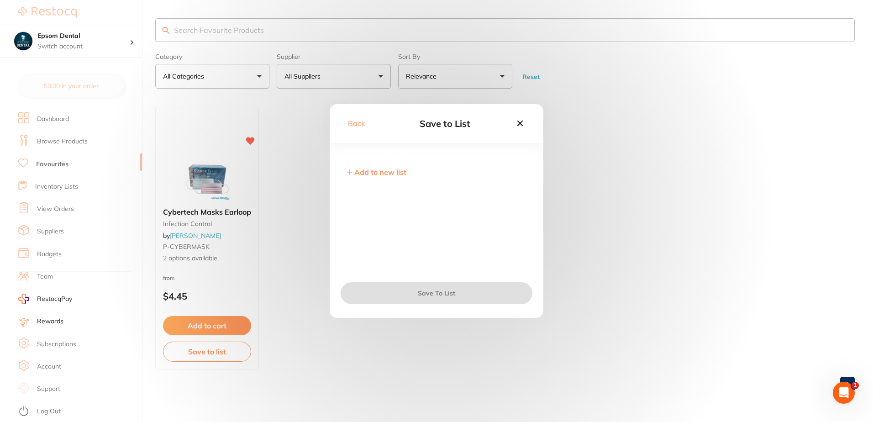
click at [370, 176] on span "Add to new list" at bounding box center [380, 172] width 52 height 9
click at [396, 185] on input "text" at bounding box center [436, 179] width 185 height 24
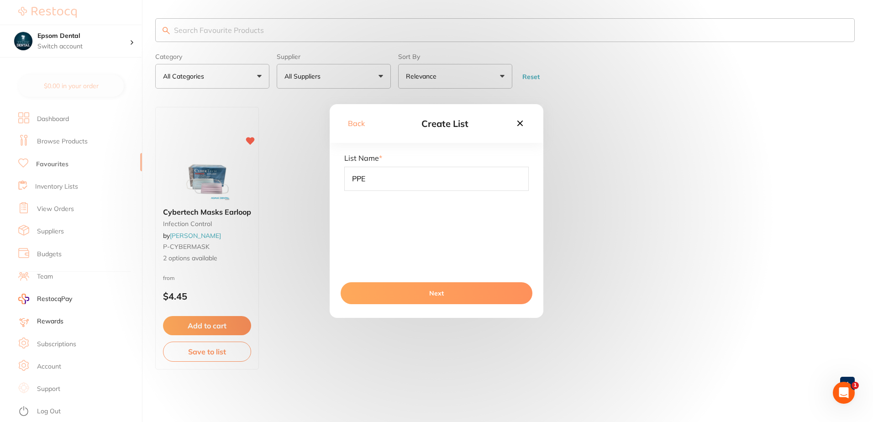
type input "PPE"
click at [441, 298] on button "Next" at bounding box center [437, 293] width 192 height 22
click at [434, 297] on button "Save To List" at bounding box center [437, 293] width 192 height 22
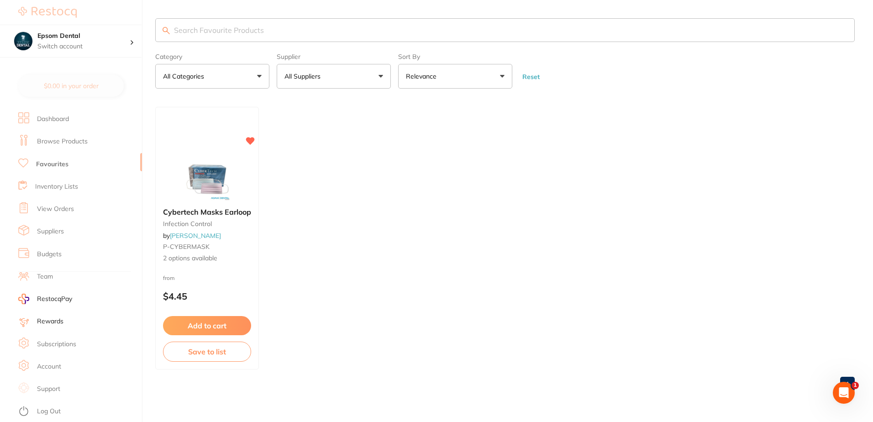
click at [67, 189] on link "Inventory Lists" at bounding box center [56, 186] width 43 height 9
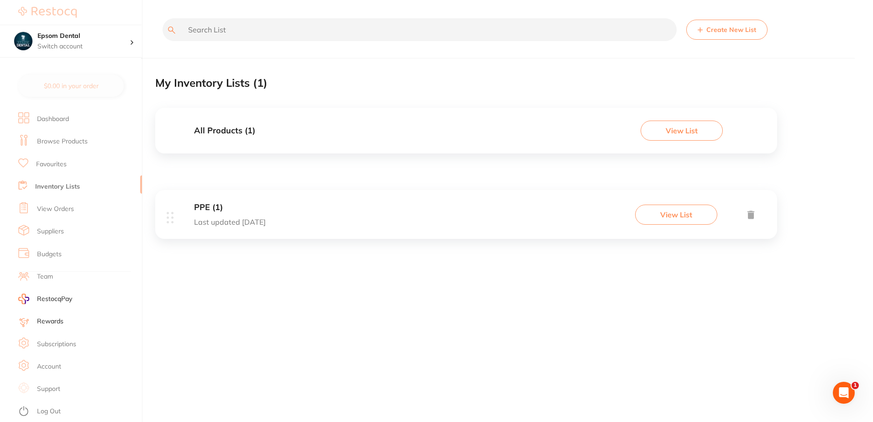
click at [266, 205] on div "PPE (1) Last updated today View List" at bounding box center [466, 214] width 622 height 49
